Goal: Transaction & Acquisition: Purchase product/service

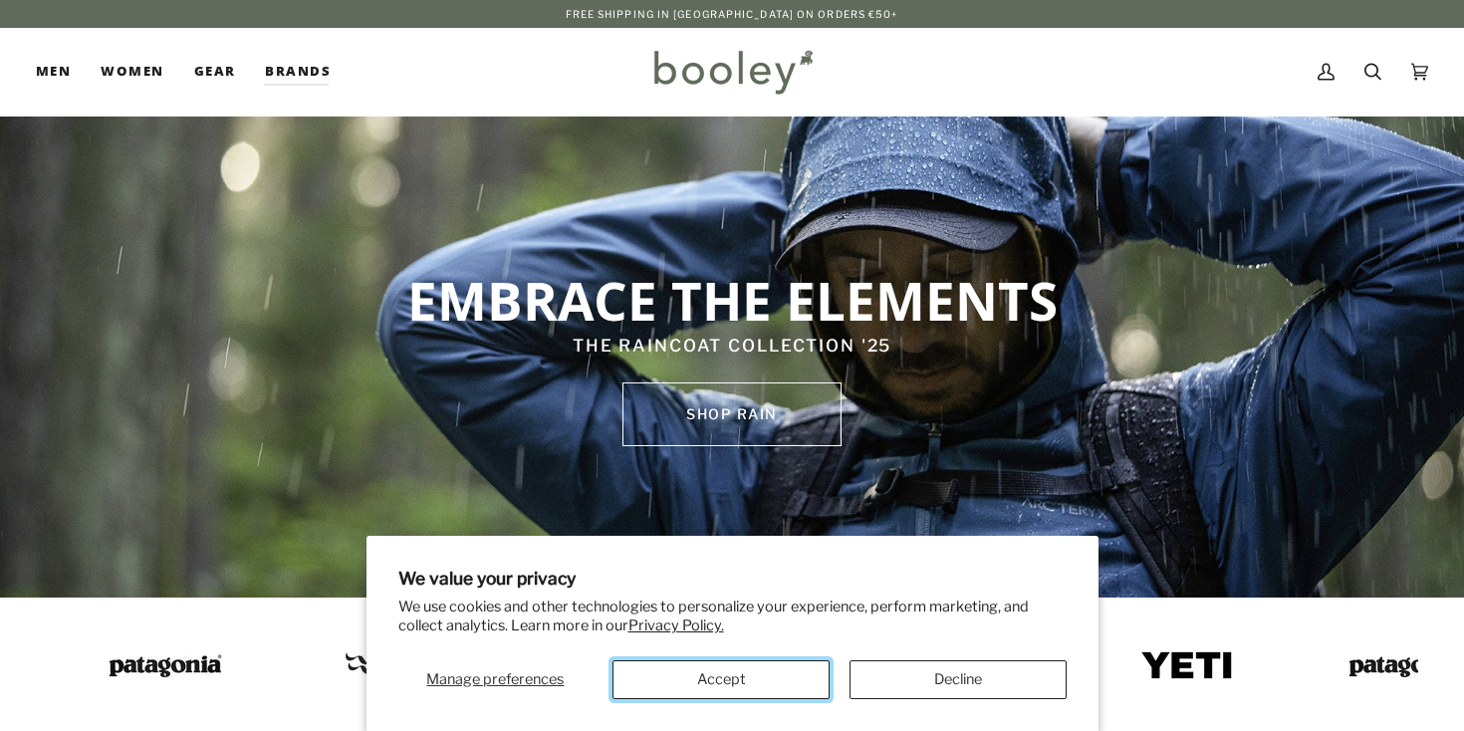
click at [793, 682] on button "Accept" at bounding box center [721, 679] width 217 height 39
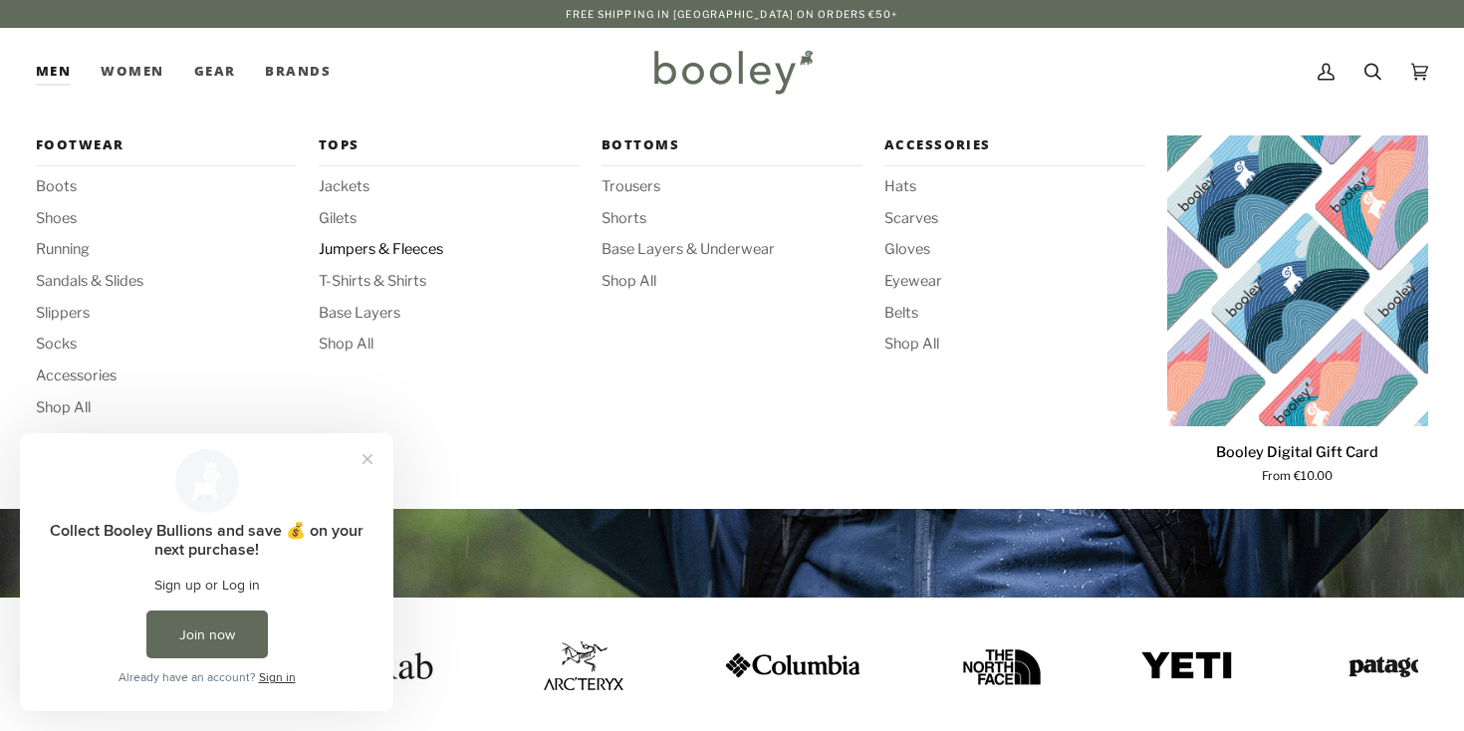
click at [370, 246] on span "Jumpers & Fleeces" at bounding box center [449, 250] width 261 height 22
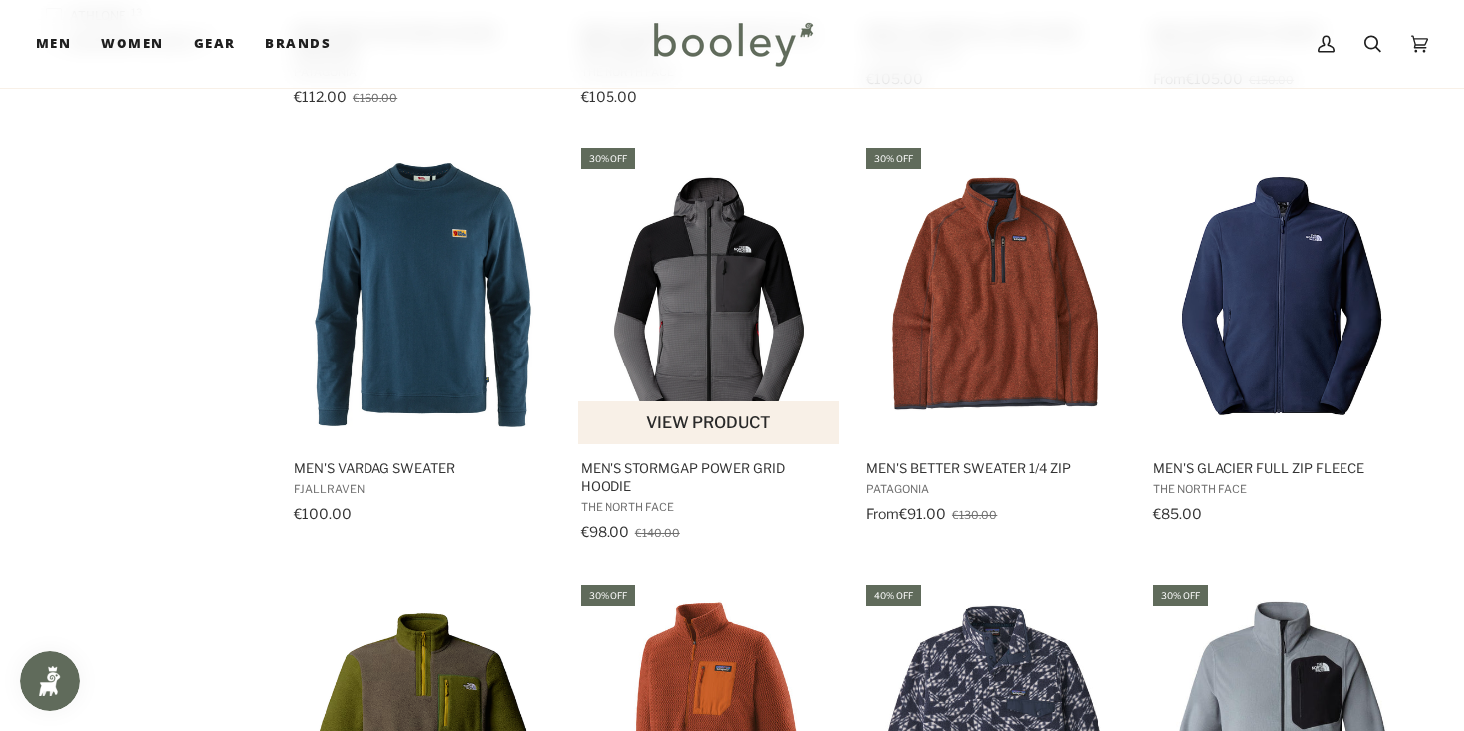
scroll to position [1451, 0]
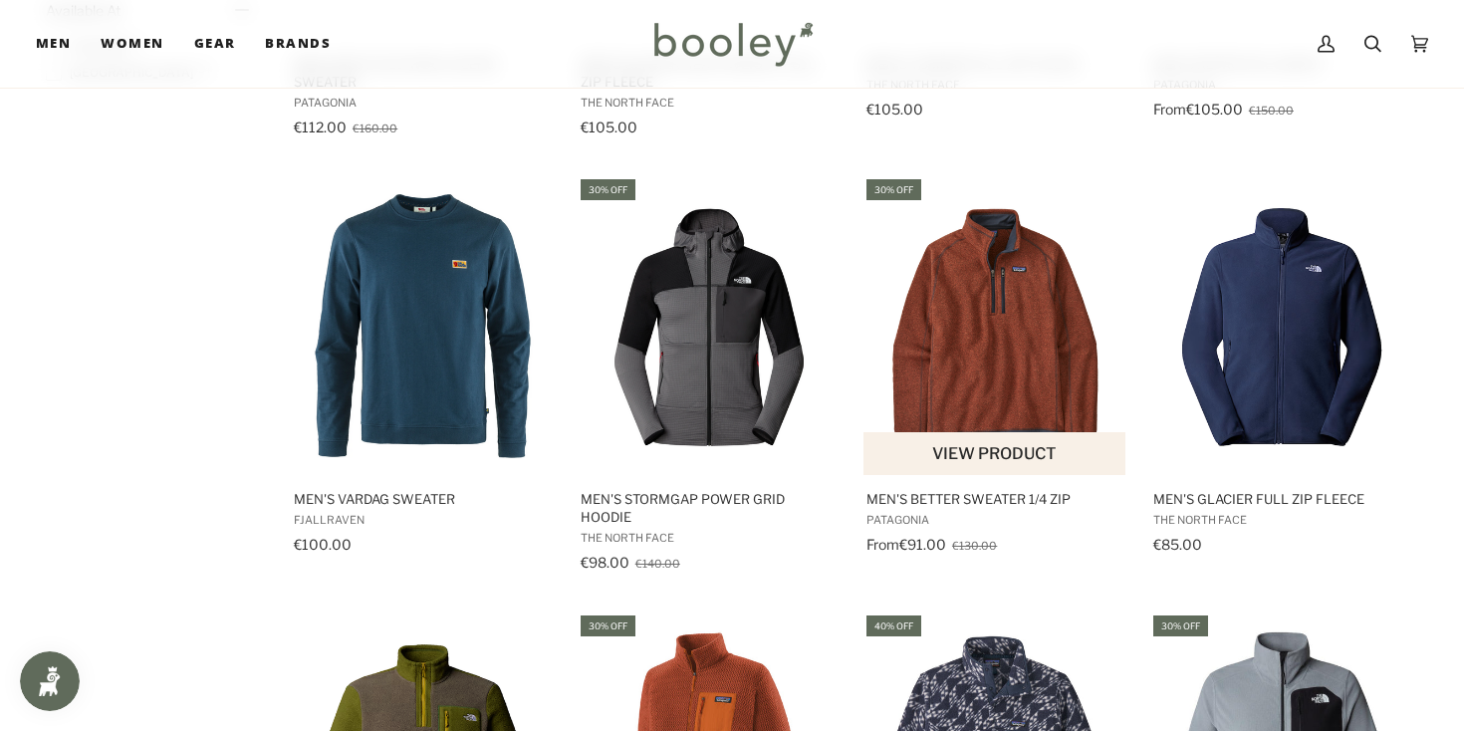
click at [942, 343] on img "Men's Better Sweater 1/4 Zip" at bounding box center [996, 326] width 264 height 264
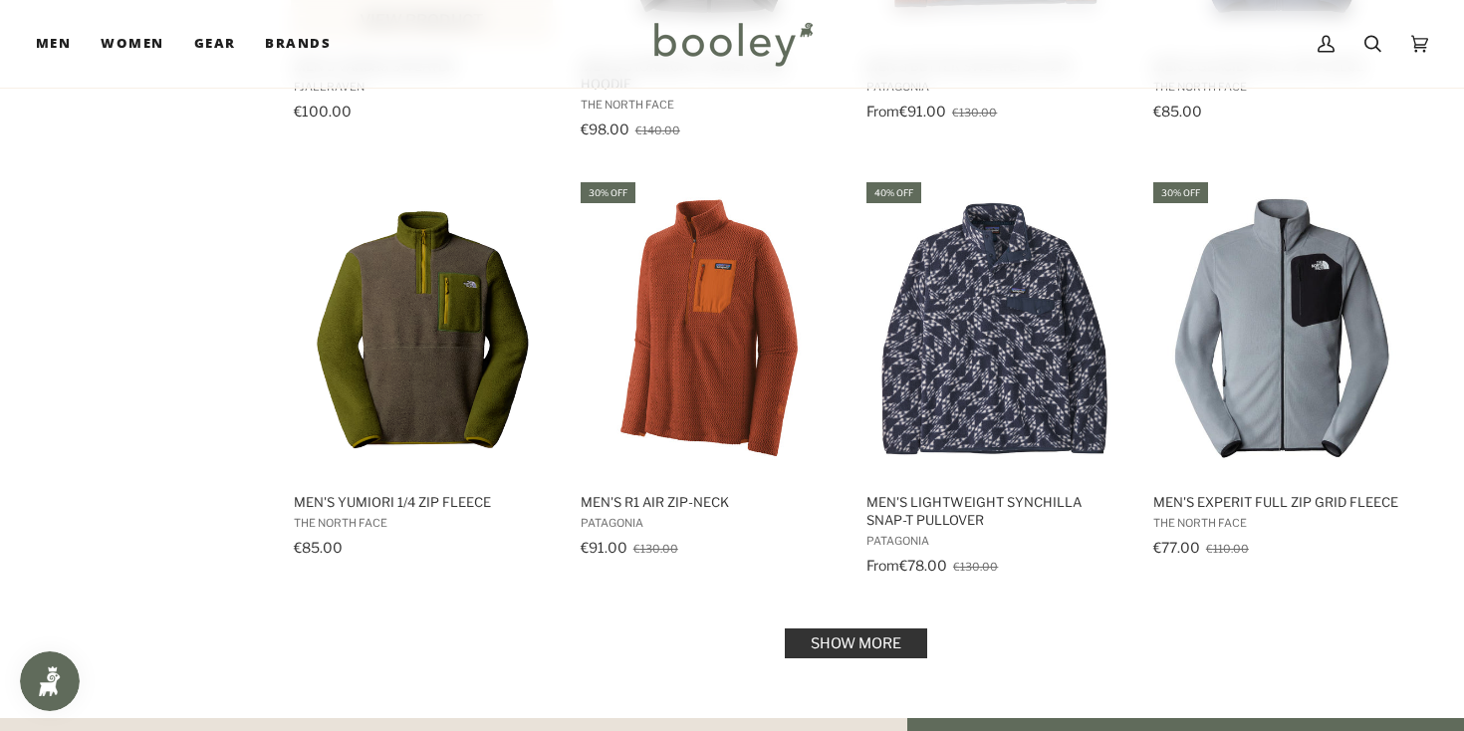
scroll to position [1890, 0]
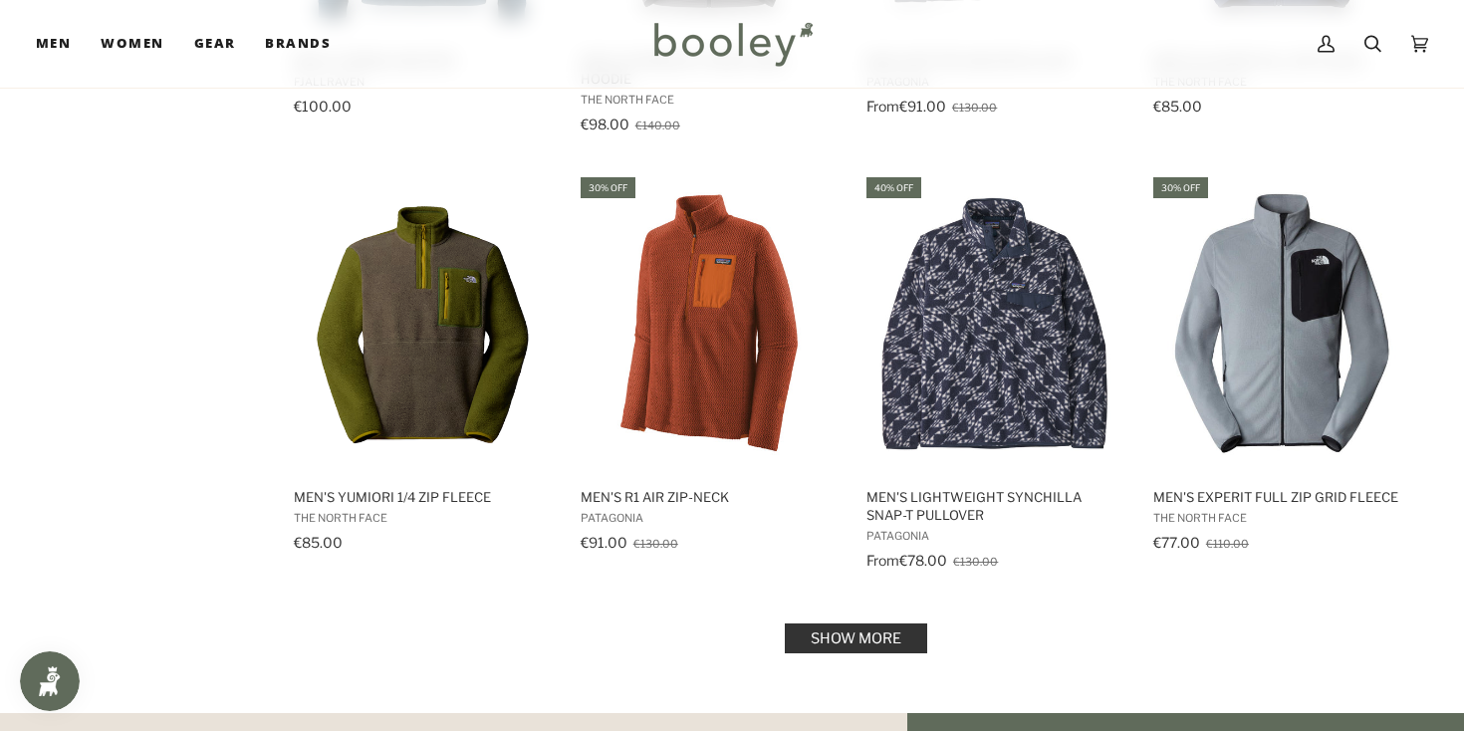
click at [831, 638] on link "Show more" at bounding box center [856, 639] width 142 height 30
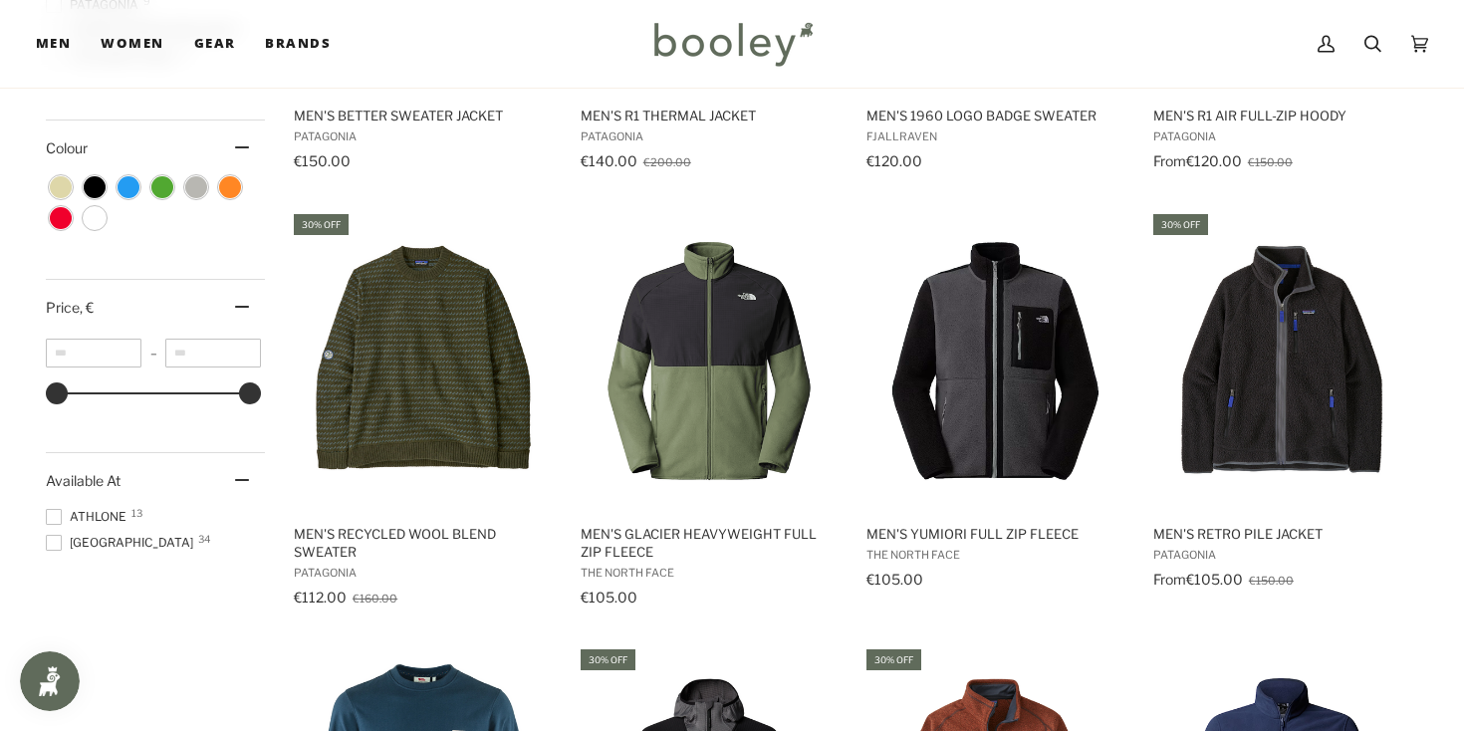
scroll to position [831, 0]
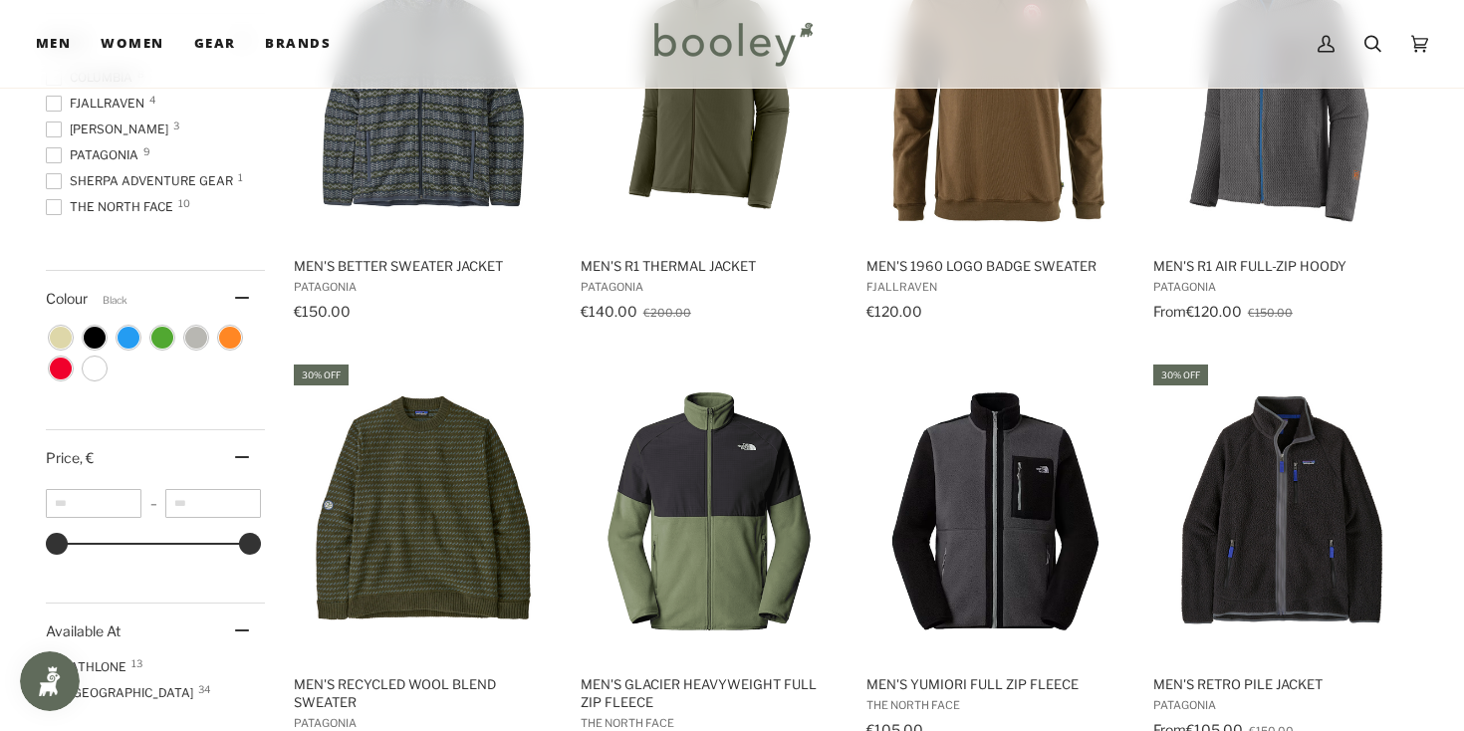
click at [95, 335] on span "Colour: Black" at bounding box center [95, 338] width 22 height 22
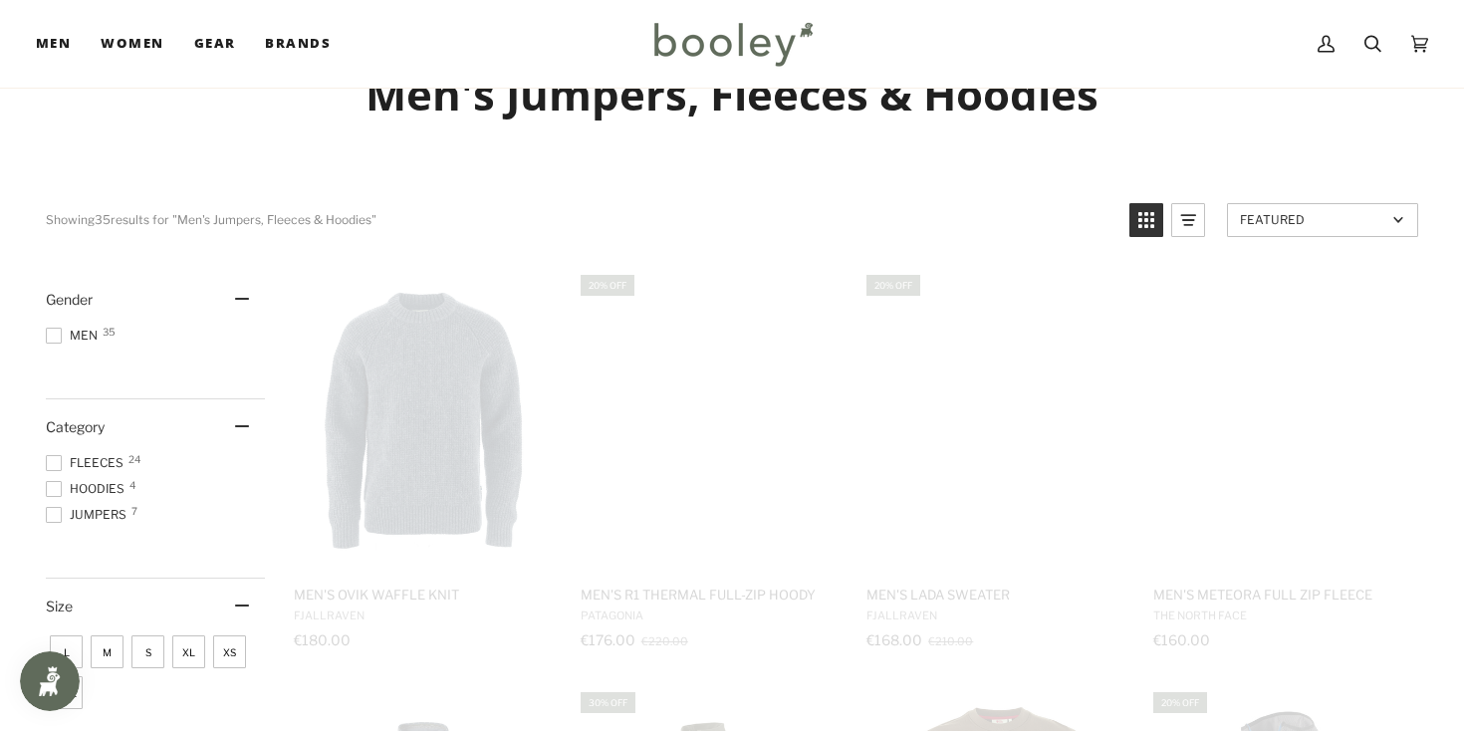
scroll to position [39, 0]
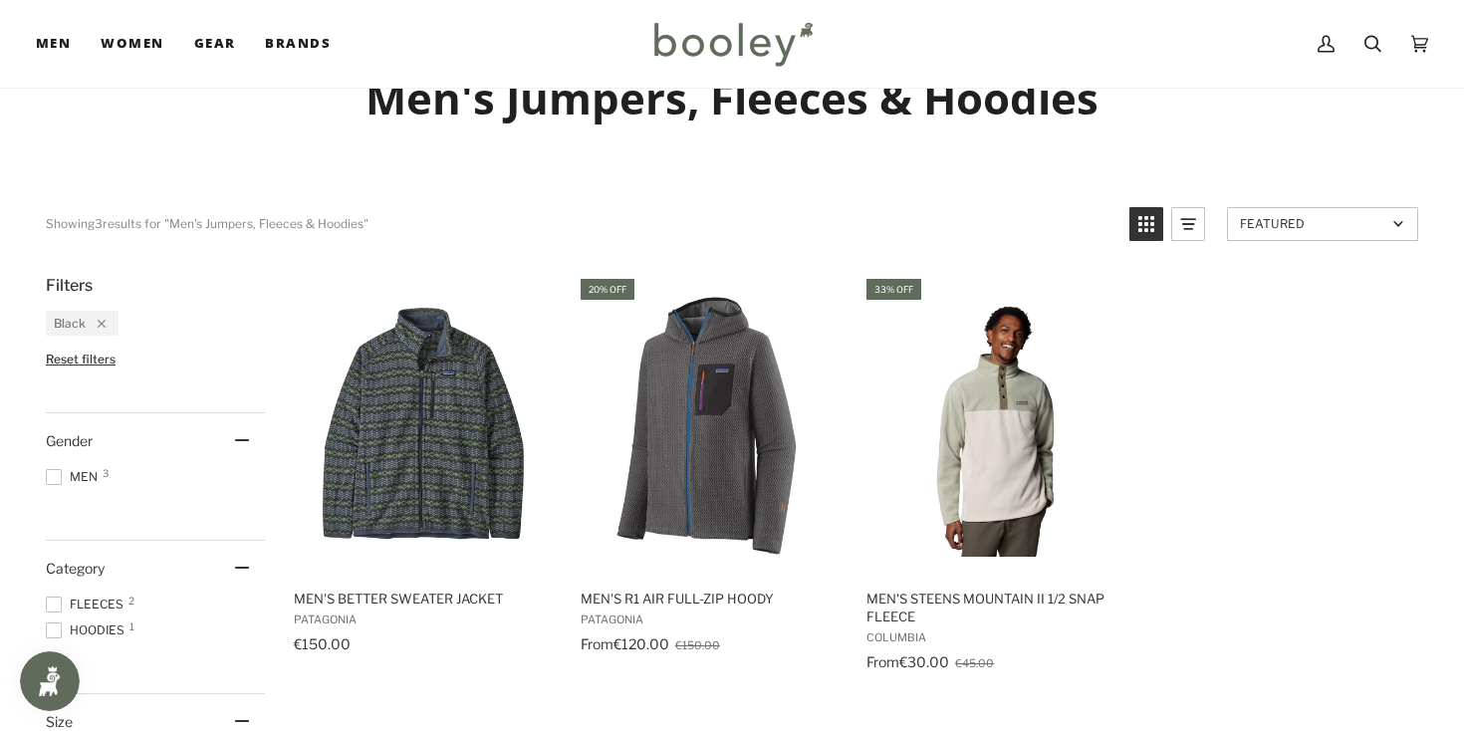
scroll to position [88, 0]
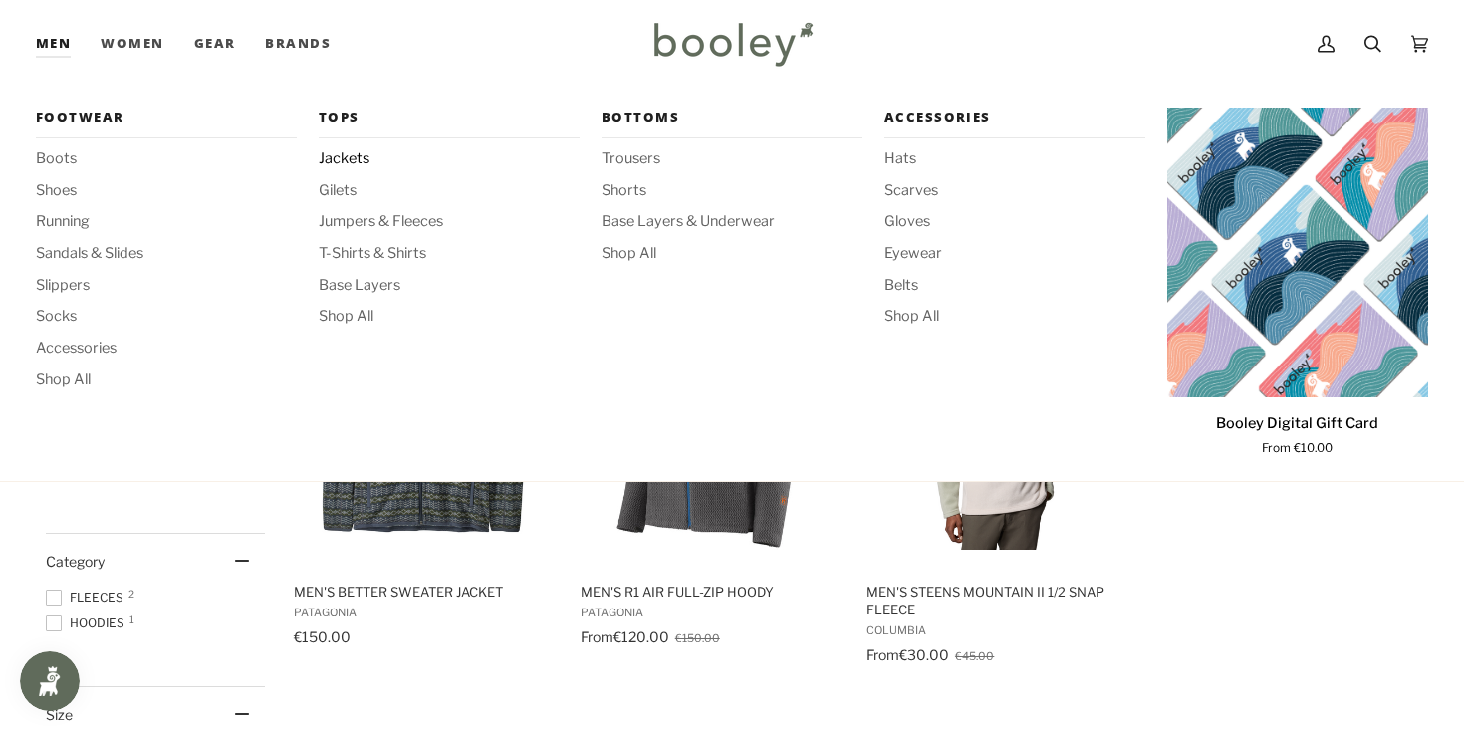
click at [346, 152] on span "Jackets" at bounding box center [449, 159] width 261 height 22
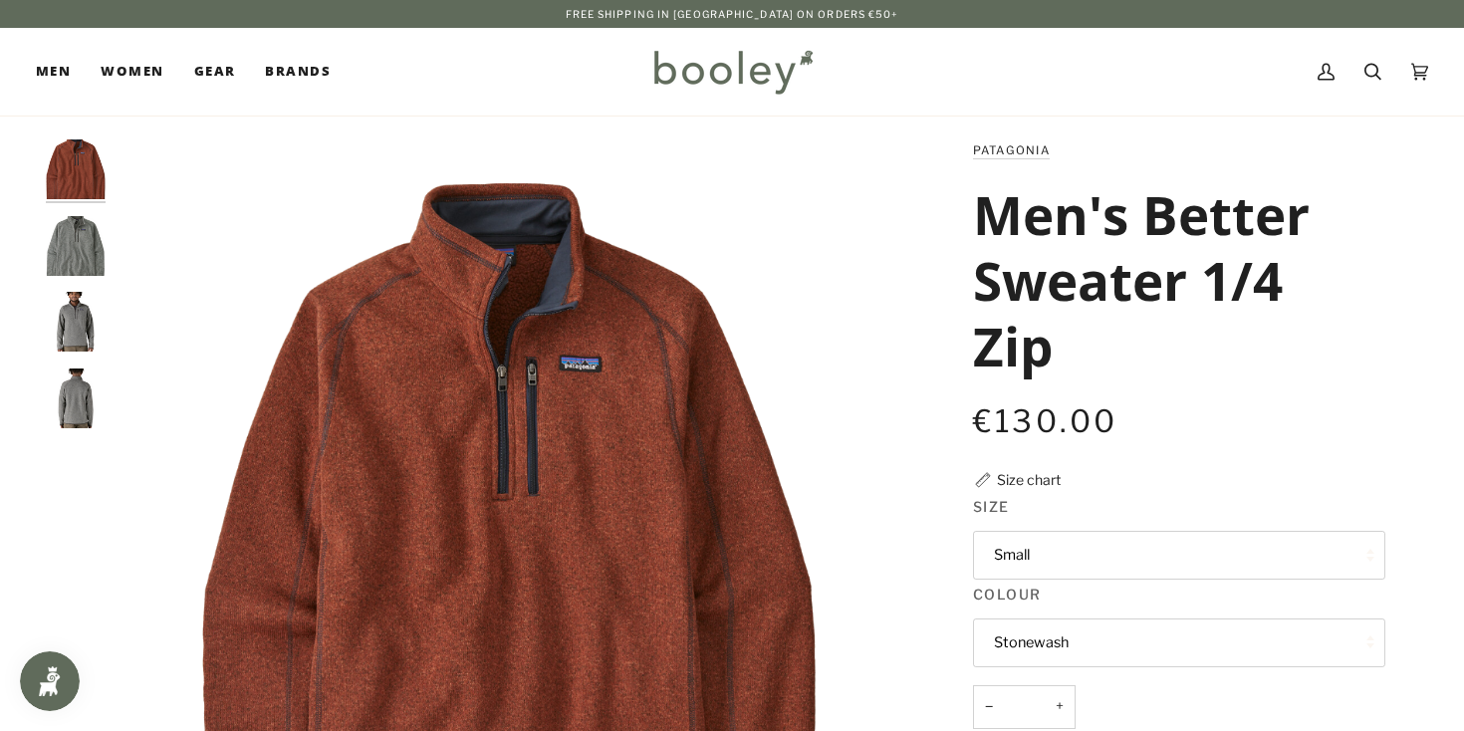
click at [1061, 646] on button "Stonewash" at bounding box center [1179, 643] width 412 height 49
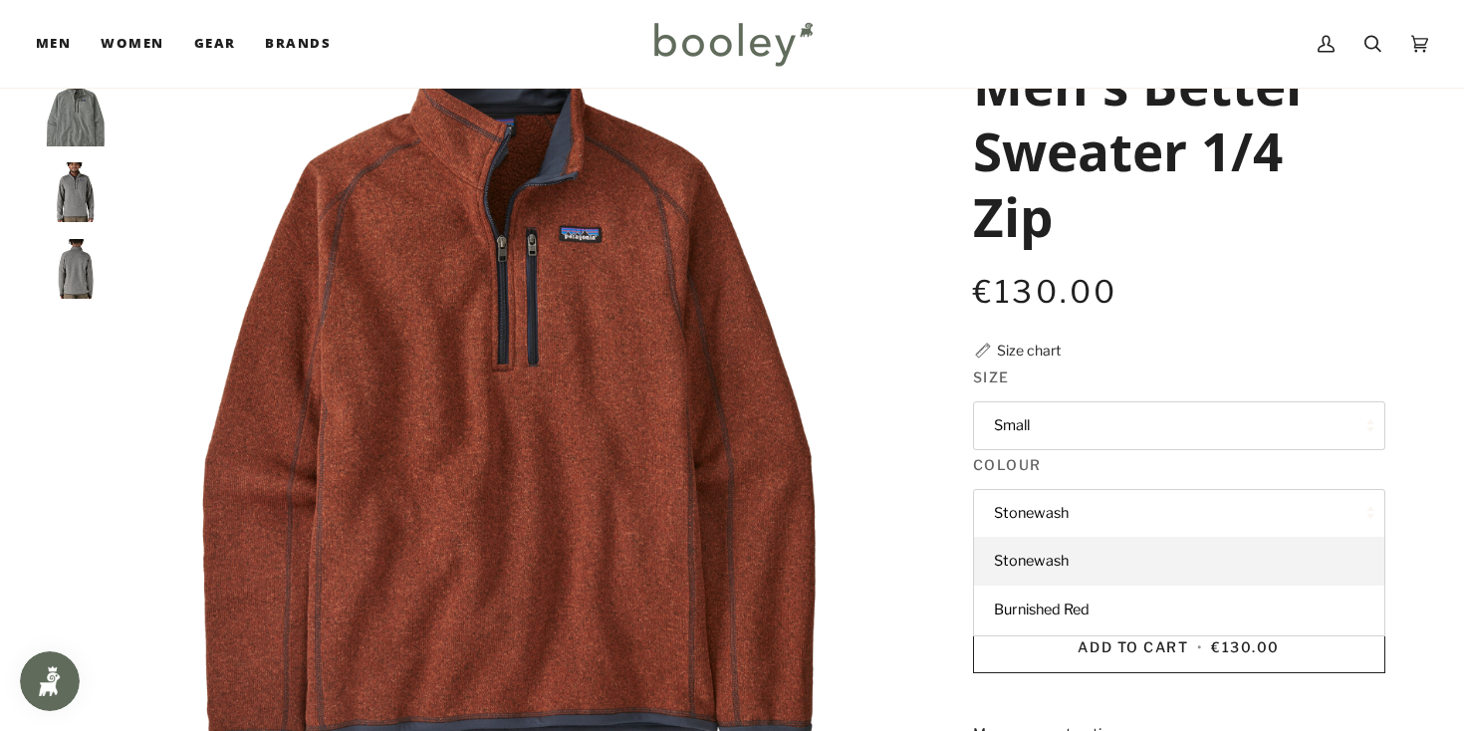
scroll to position [134, 0]
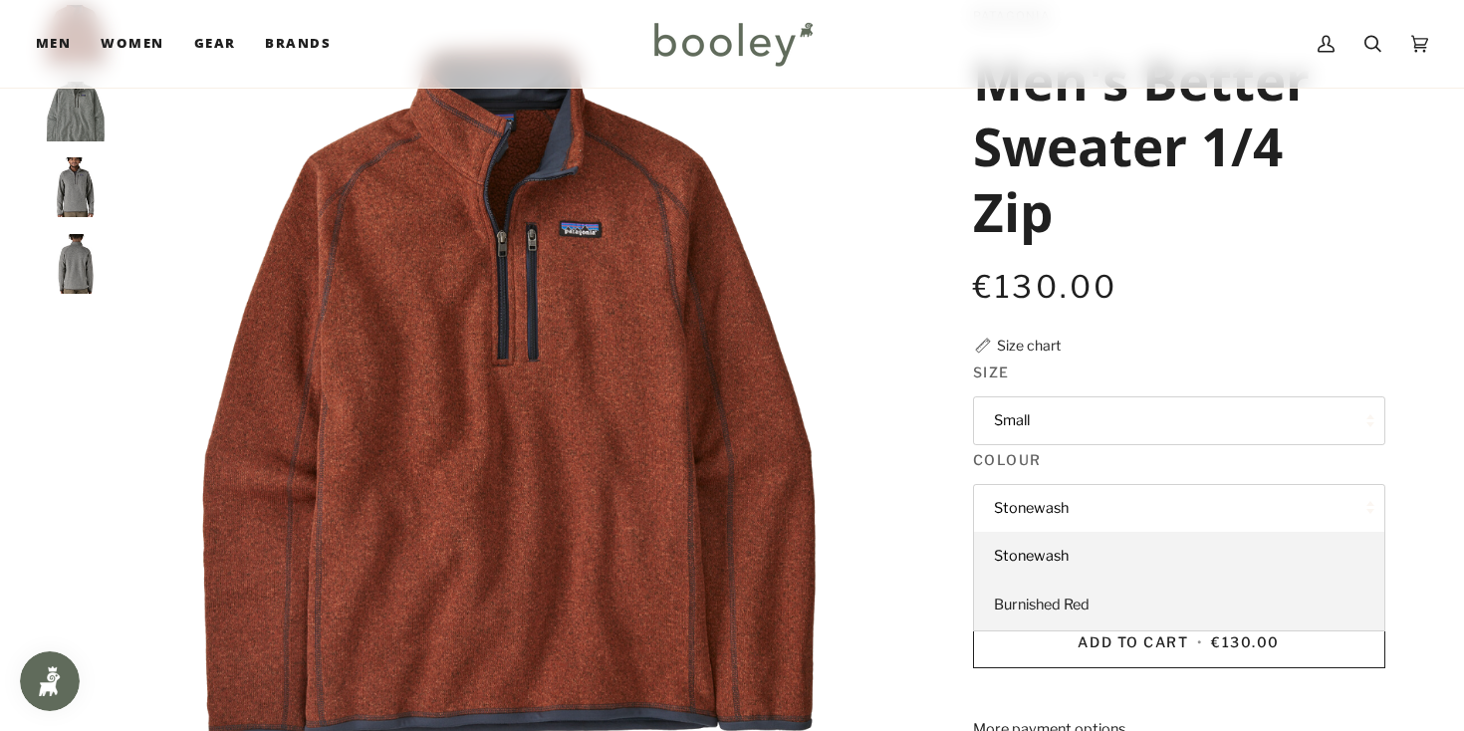
click at [1037, 604] on span "Burnished Red" at bounding box center [1042, 605] width 96 height 18
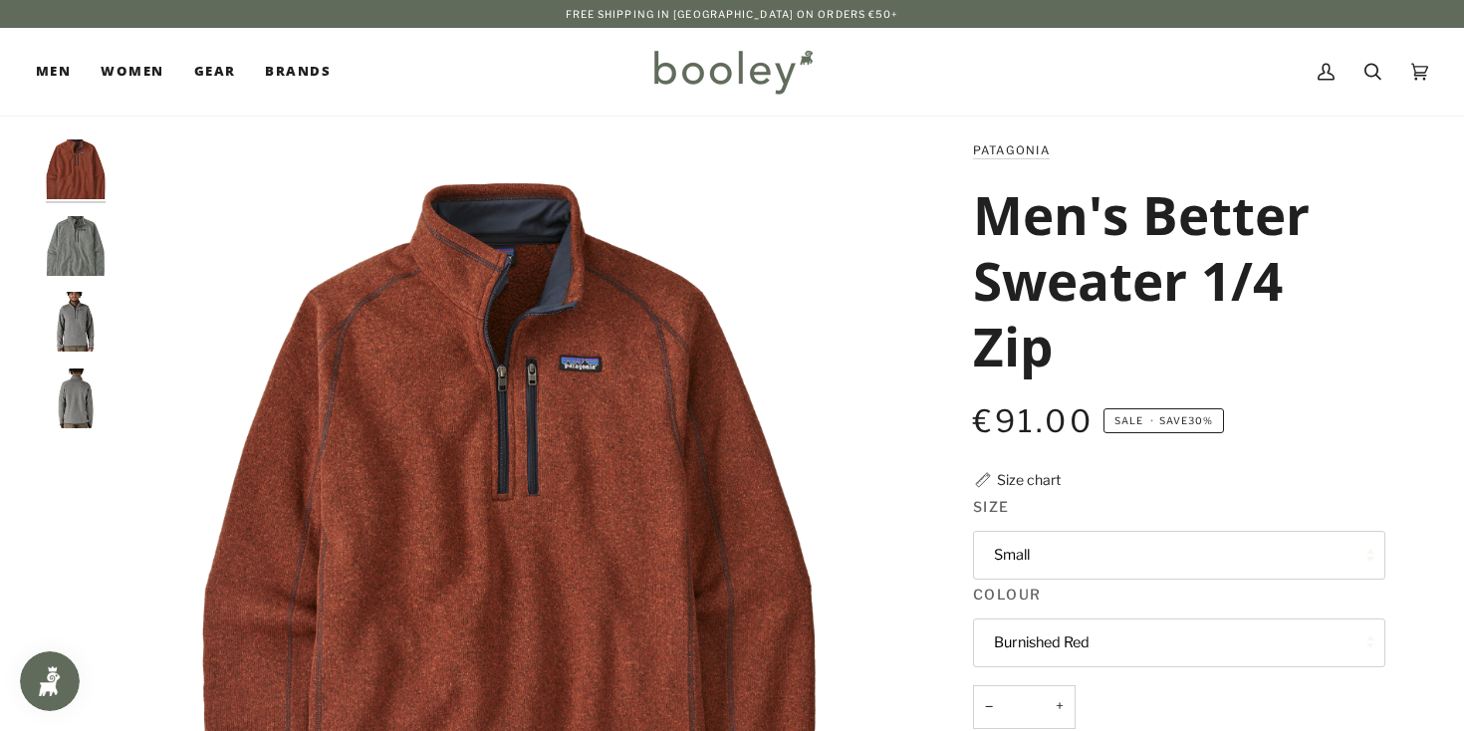
scroll to position [2, 0]
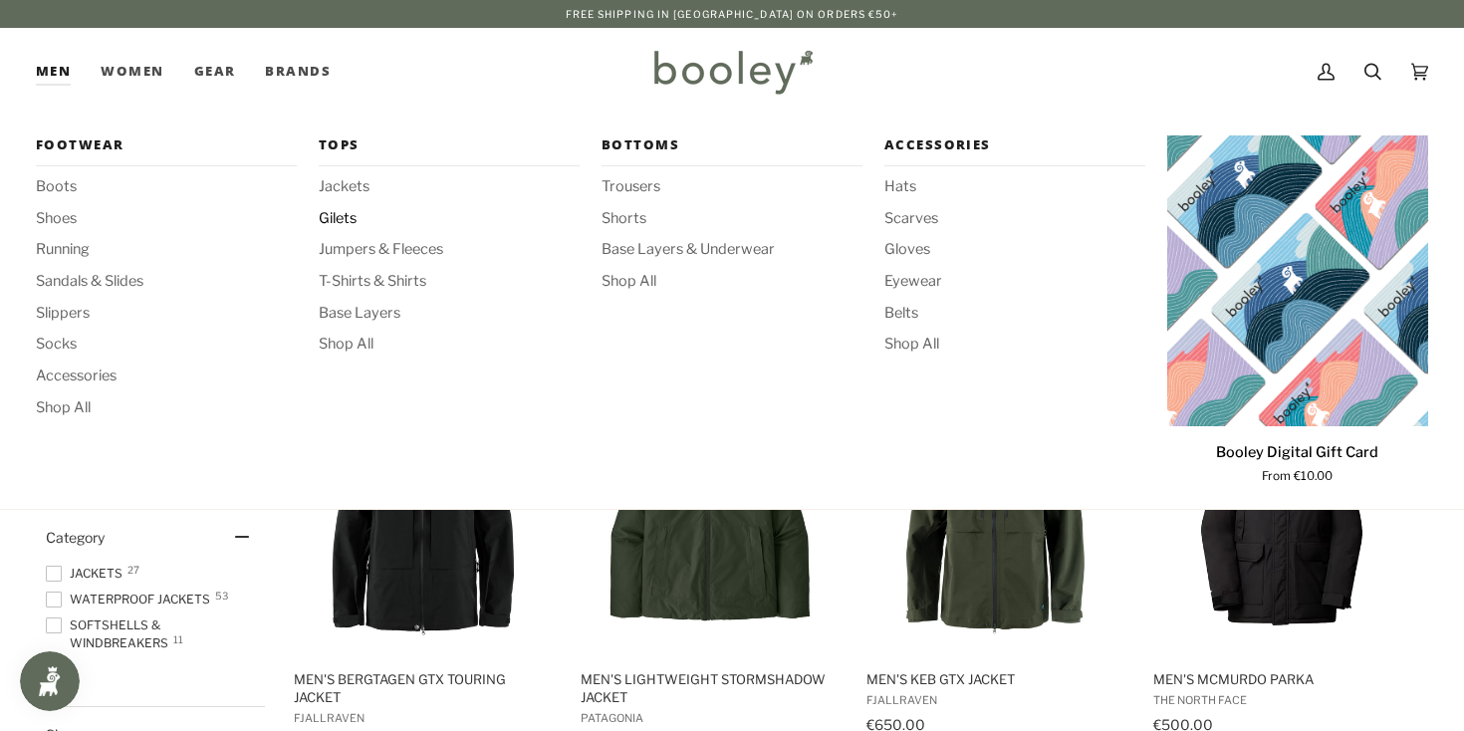
click at [346, 221] on span "Gilets" at bounding box center [449, 219] width 261 height 22
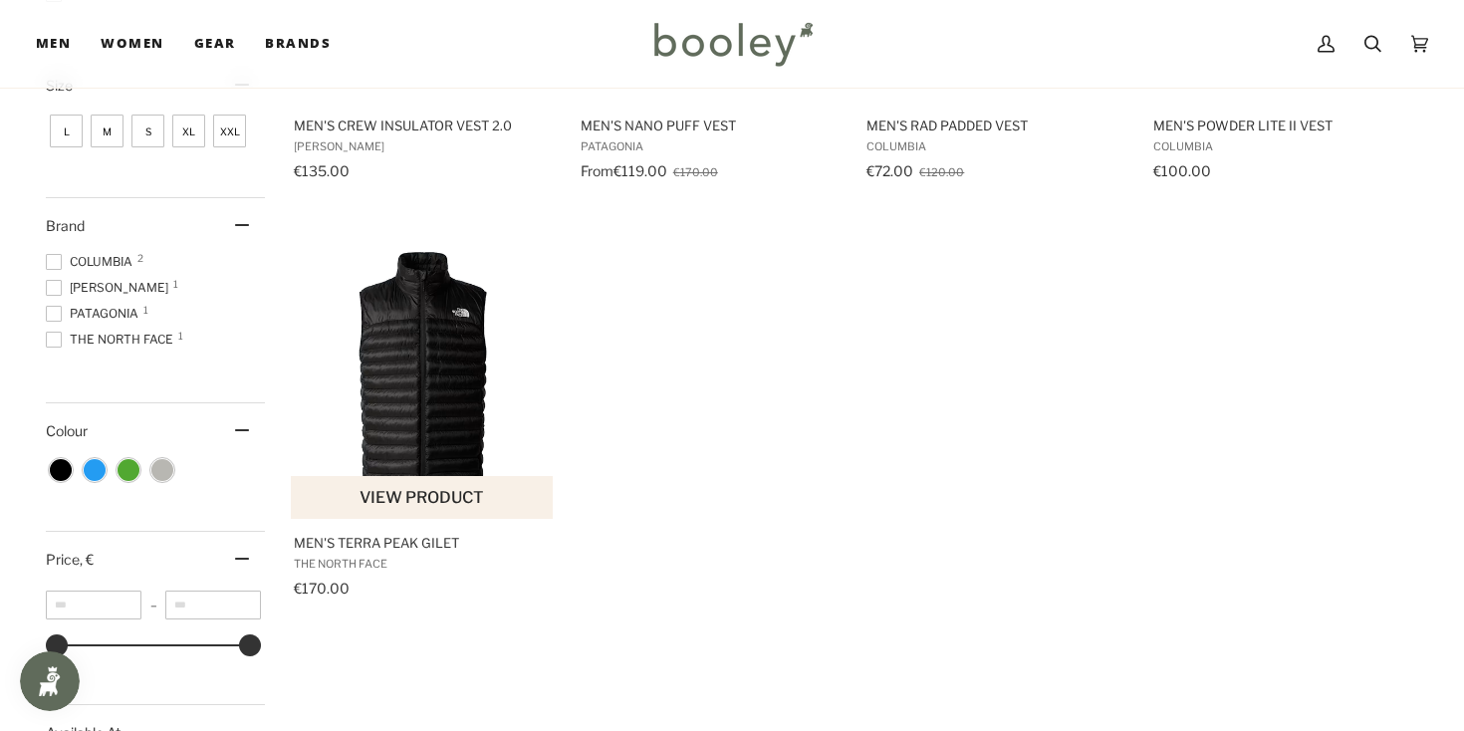
scroll to position [568, 0]
